Goal: Task Accomplishment & Management: Manage account settings

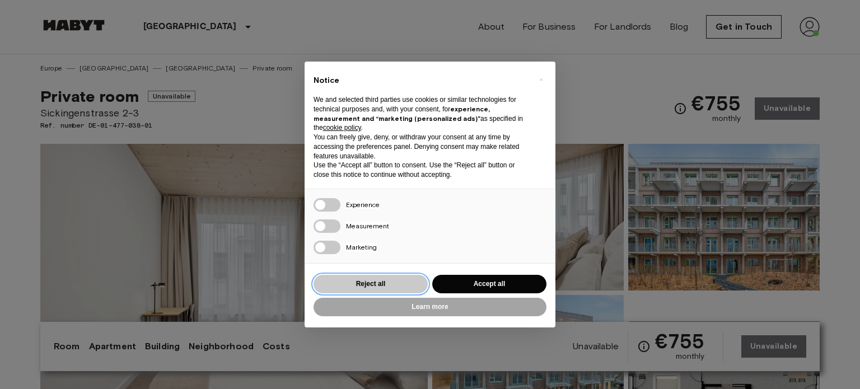
click at [414, 288] on button "Reject all" at bounding box center [371, 284] width 114 height 18
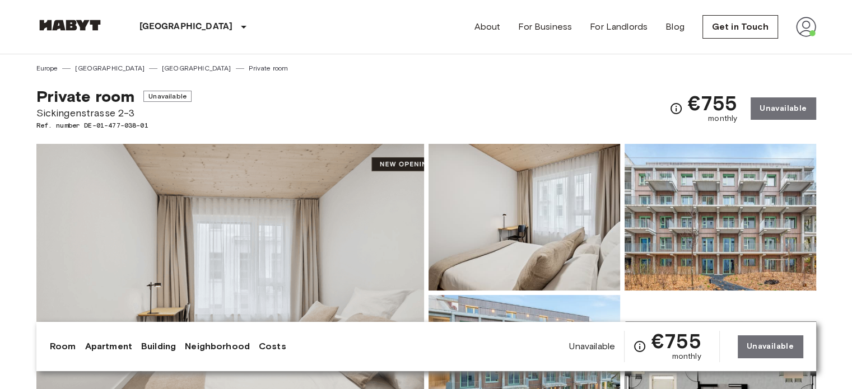
click at [810, 26] on img at bounding box center [806, 27] width 20 height 20
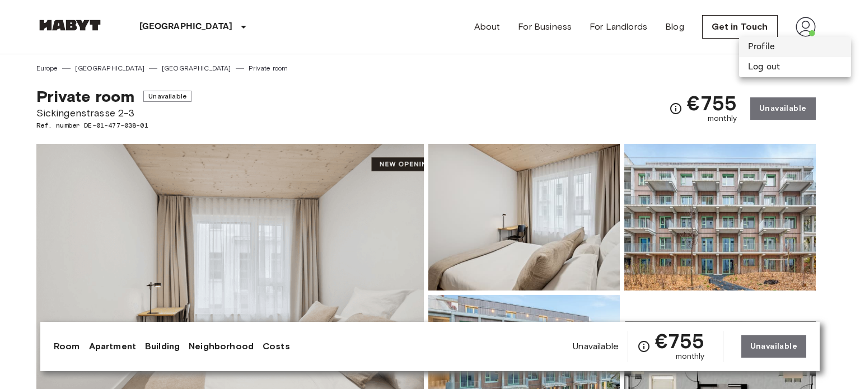
click at [761, 49] on li "Profile" at bounding box center [795, 47] width 112 height 20
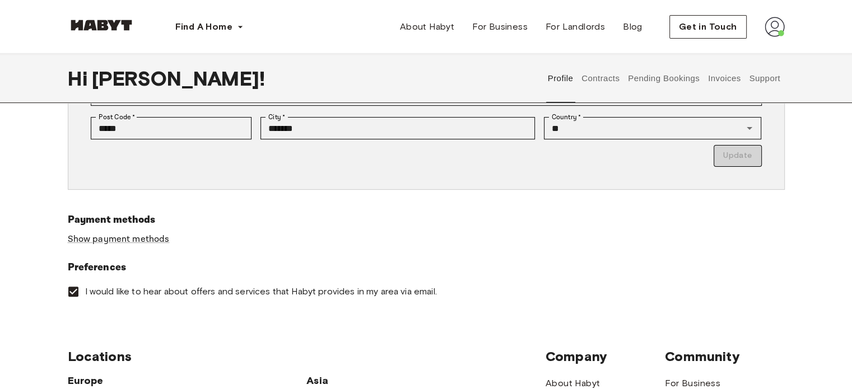
scroll to position [336, 0]
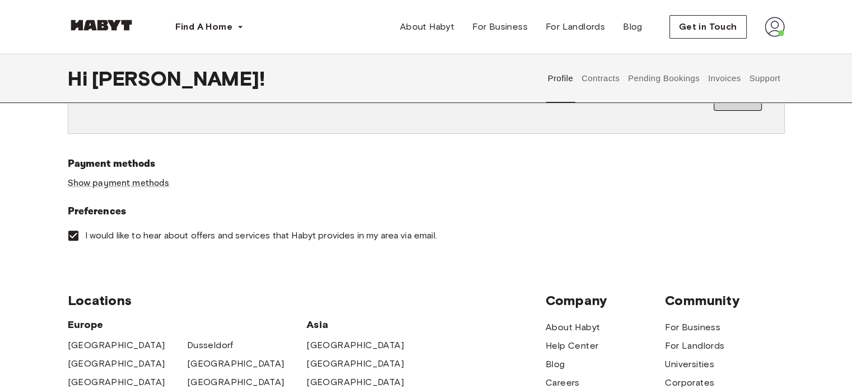
click at [585, 80] on button "Contracts" at bounding box center [600, 78] width 41 height 49
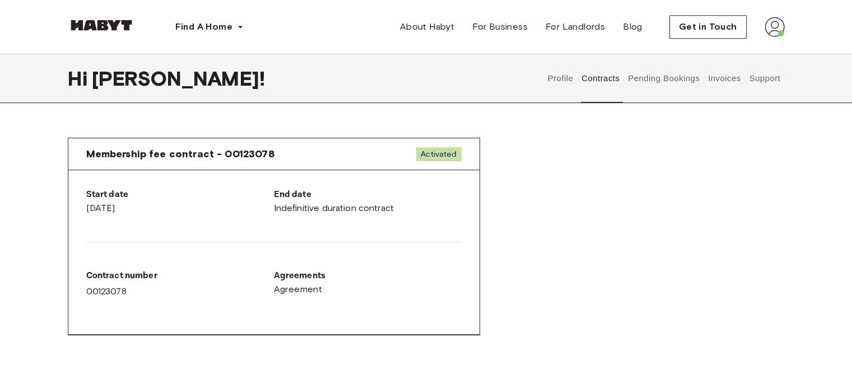
scroll to position [504, 0]
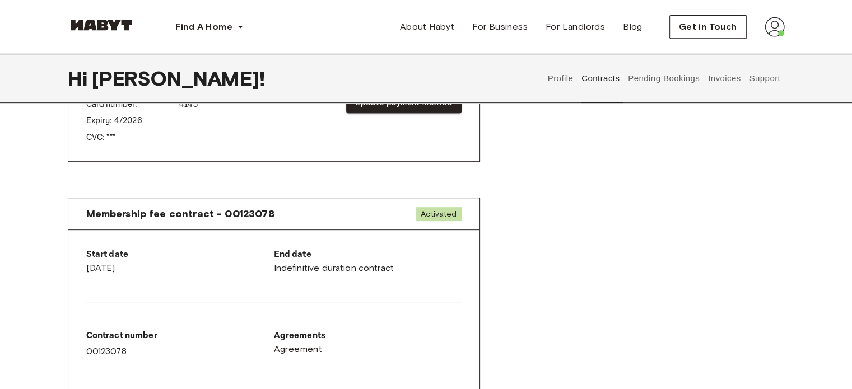
drag, startPoint x: 101, startPoint y: 268, endPoint x: 170, endPoint y: 266, distance: 68.4
click at [157, 266] on div "Start date October 6th, 2025" at bounding box center [180, 261] width 188 height 27
drag, startPoint x: 270, startPoint y: 270, endPoint x: 327, endPoint y: 278, distance: 57.7
click at [327, 278] on div "Start date October 6th, 2025 End date Indefinitive duration contract Contract n…" at bounding box center [273, 312] width 411 height 165
click at [310, 266] on div "End date Indefinitive duration contract" at bounding box center [368, 261] width 188 height 27
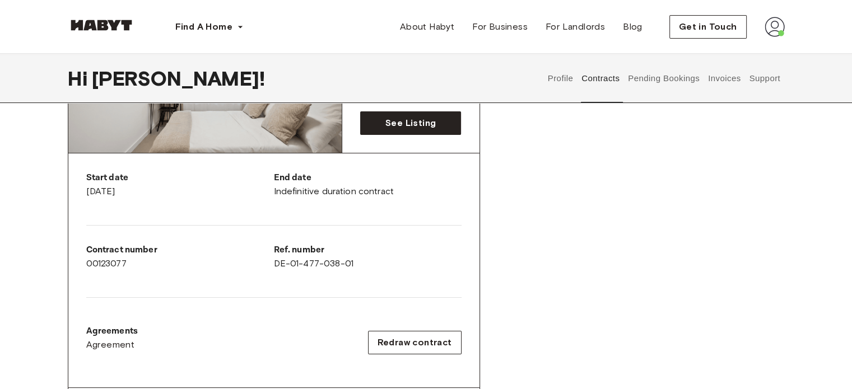
scroll to position [0, 0]
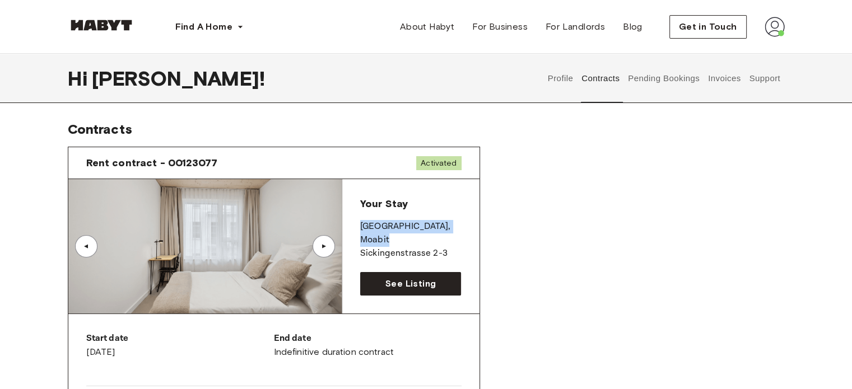
drag, startPoint x: 432, startPoint y: 227, endPoint x: 361, endPoint y: 225, distance: 71.7
click at [361, 225] on p "BERLIN , Moabit" at bounding box center [410, 233] width 101 height 27
click at [395, 247] on p "Sickingenstrasse 2-3" at bounding box center [410, 253] width 101 height 13
drag, startPoint x: 459, startPoint y: 241, endPoint x: 354, endPoint y: 224, distance: 106.2
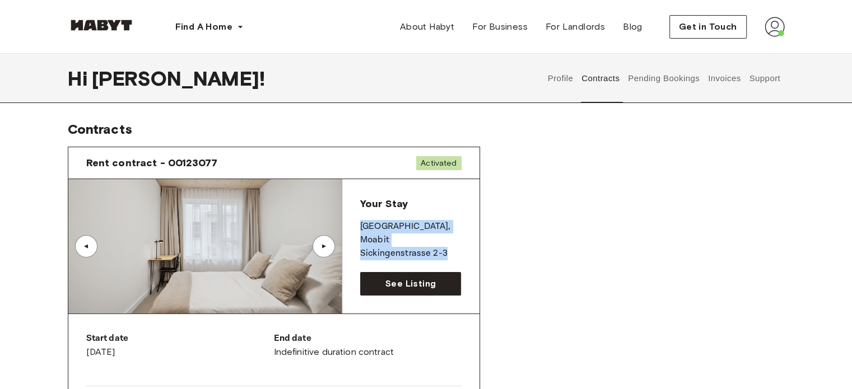
click at [354, 224] on div "Your Stay BERLIN , Moabit Sickingenstrasse 2-3 See Listing" at bounding box center [410, 246] width 137 height 134
copy div "BERLIN , Moabit Sickingenstrasse 2-3"
